Goal: Information Seeking & Learning: Check status

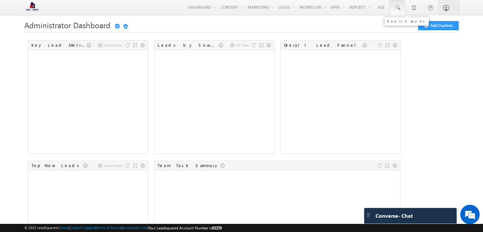
click at [393, 9] on link at bounding box center [398, 7] width 16 height 15
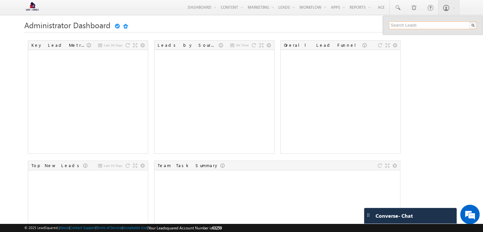
paste input "6200000077"
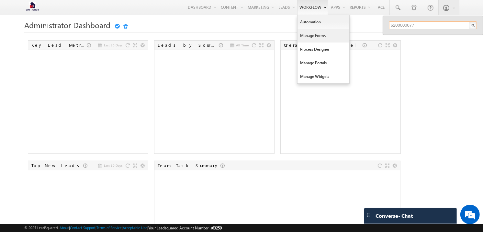
type input "6200000077"
